Goal: Navigation & Orientation: Understand site structure

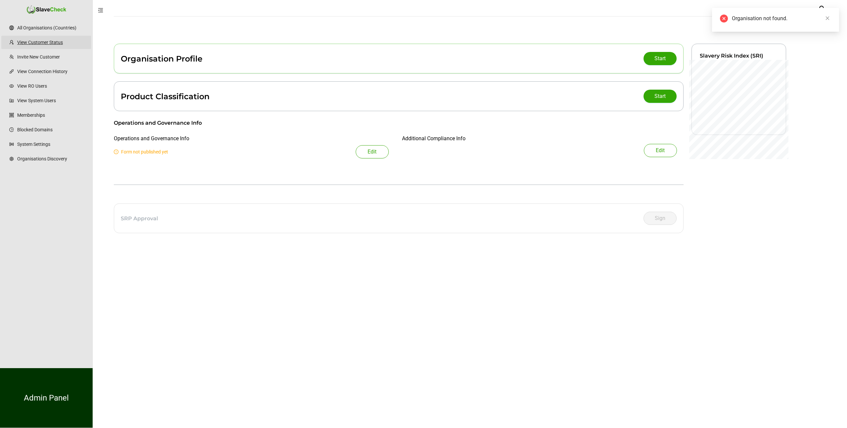
click at [43, 43] on link "View Customer Status" at bounding box center [51, 42] width 69 height 13
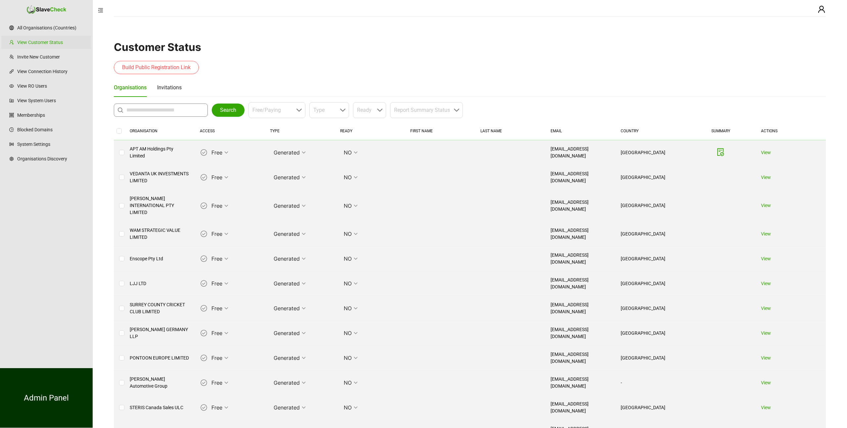
click at [146, 113] on input "text" at bounding box center [162, 110] width 72 height 8
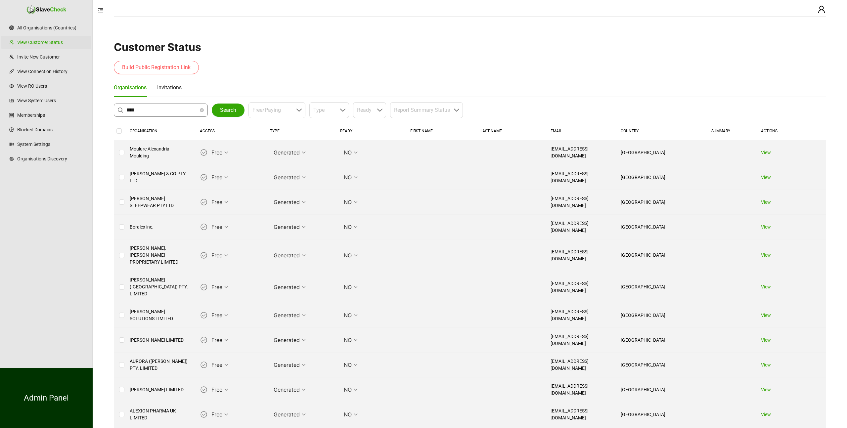
click at [147, 109] on input "****" at bounding box center [162, 110] width 72 height 8
type input "**********"
click at [226, 108] on span "Search" at bounding box center [228, 110] width 16 height 8
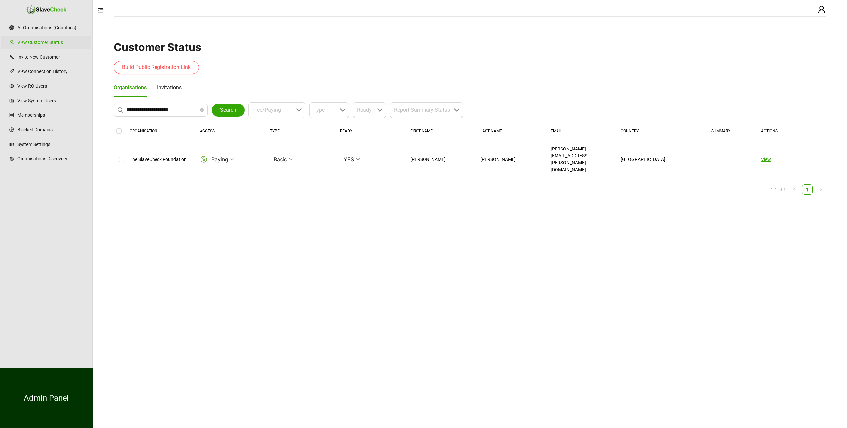
click at [764, 157] on link "View" at bounding box center [766, 159] width 10 height 5
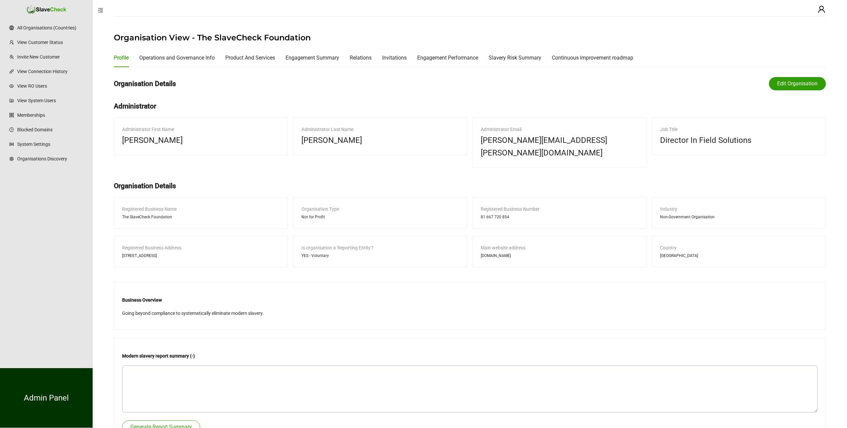
click at [787, 85] on span "Edit Organisation" at bounding box center [797, 84] width 40 height 8
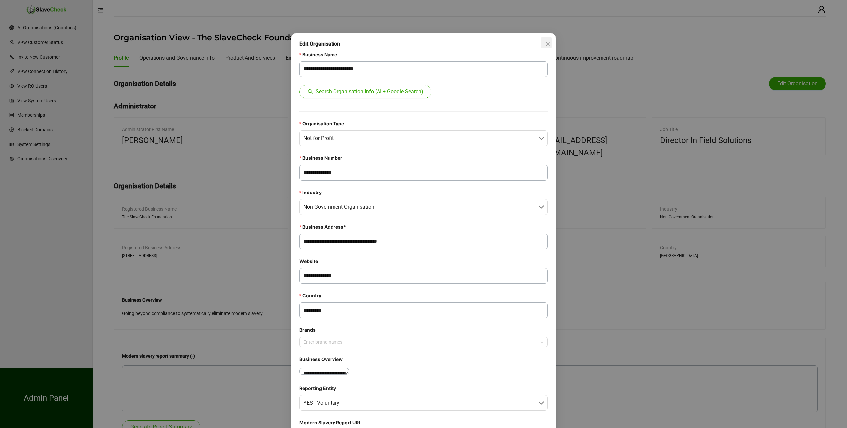
click at [548, 42] on icon "close" at bounding box center [547, 43] width 5 height 5
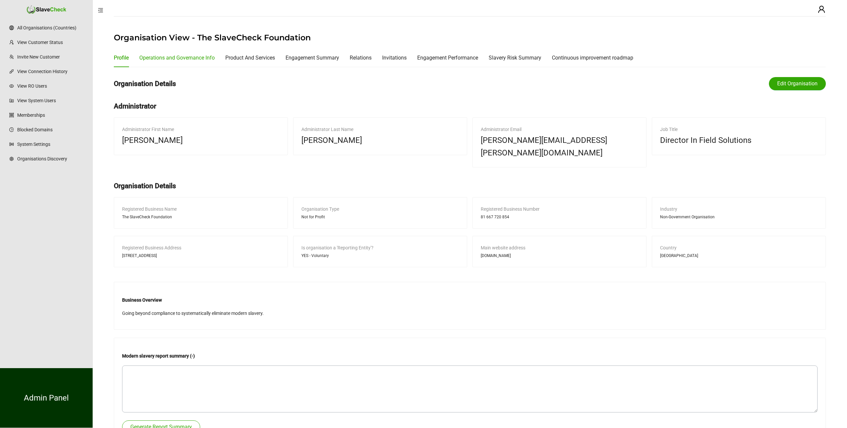
click at [178, 57] on div "Operations and Governance Info" at bounding box center [176, 58] width 75 height 8
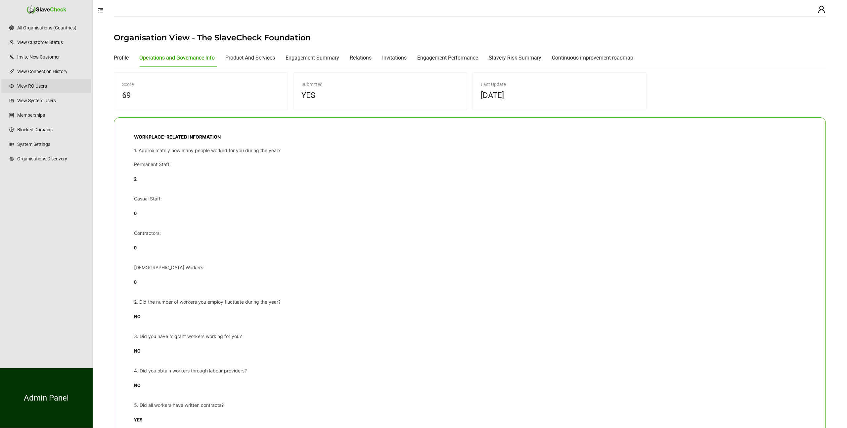
click at [37, 85] on link "View RO Users" at bounding box center [51, 85] width 69 height 13
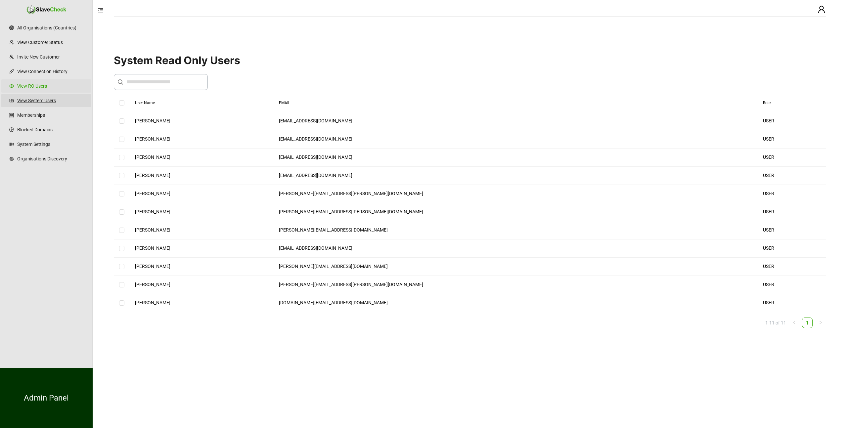
click at [37, 100] on link "View System Users" at bounding box center [51, 100] width 69 height 13
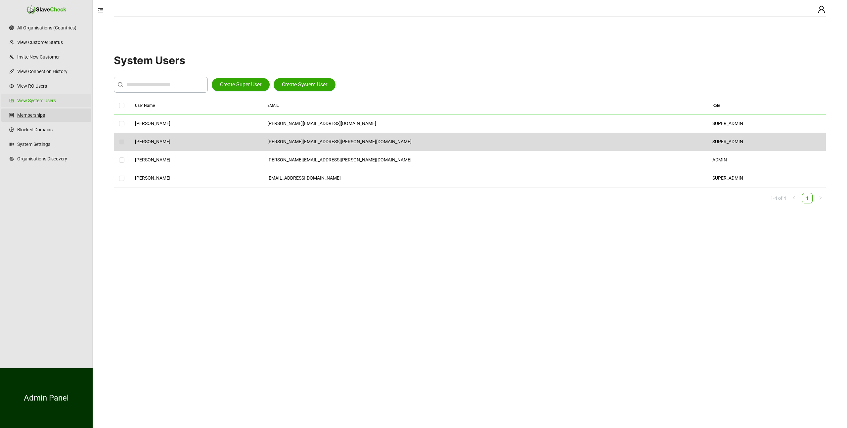
click at [38, 116] on link "Memberships" at bounding box center [51, 115] width 69 height 13
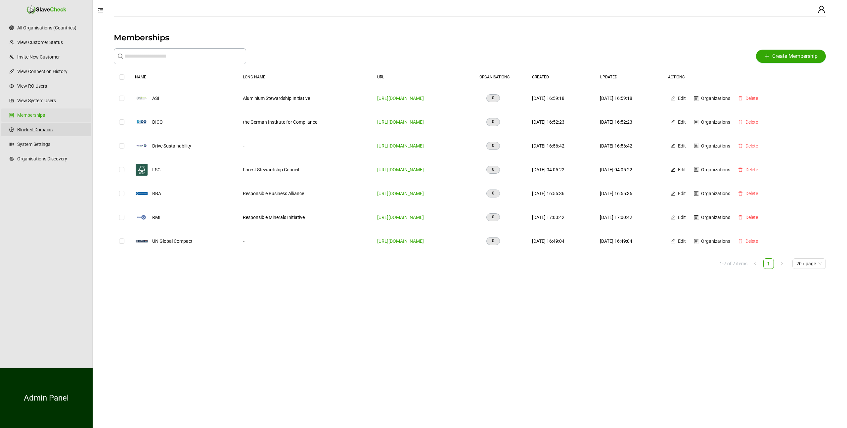
click at [36, 130] on link "Blocked Domains" at bounding box center [51, 129] width 69 height 13
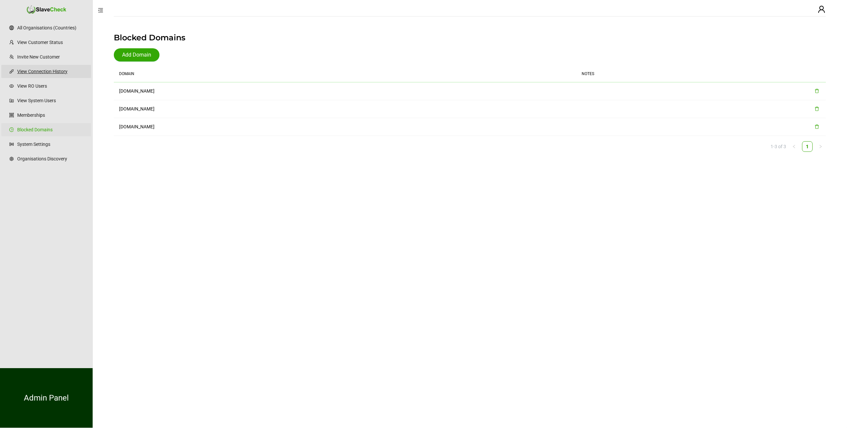
click at [34, 69] on link "View Connection History" at bounding box center [51, 71] width 69 height 13
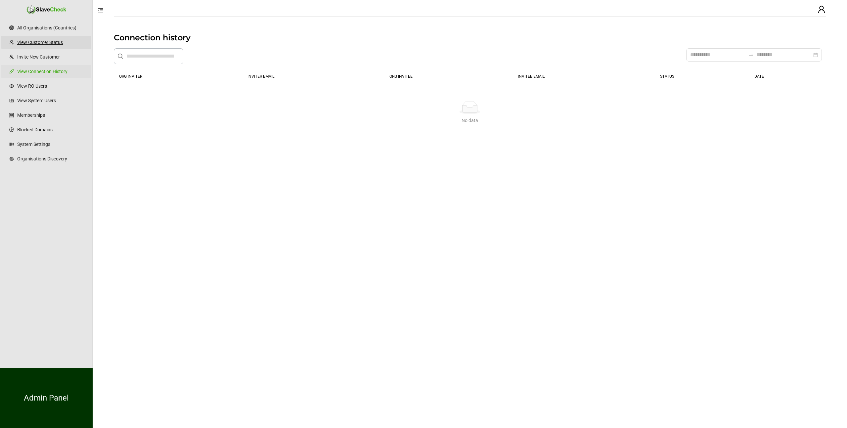
click at [44, 43] on link "View Customer Status" at bounding box center [51, 42] width 69 height 13
